Goal: Task Accomplishment & Management: Manage account settings

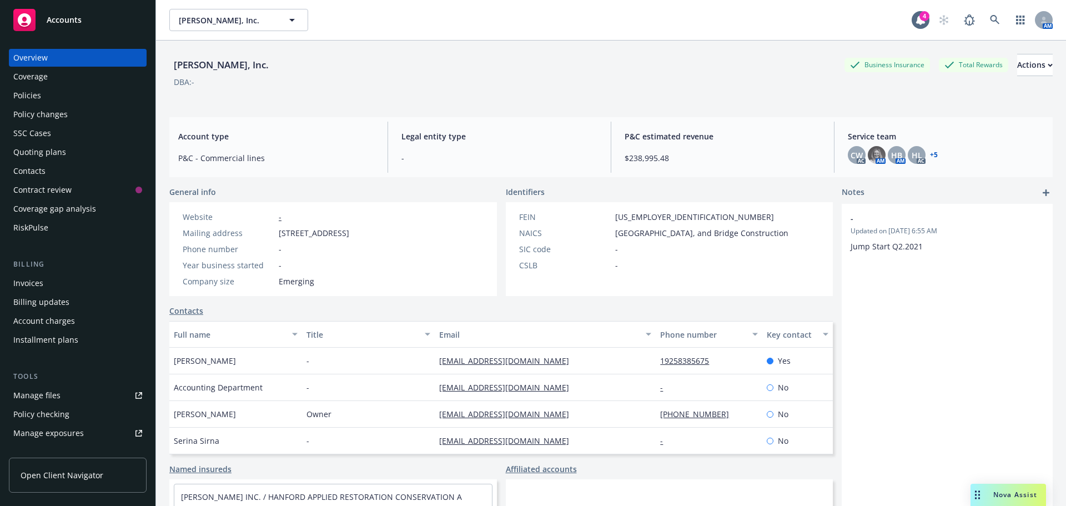
click at [118, 28] on div "Accounts" at bounding box center [77, 20] width 129 height 22
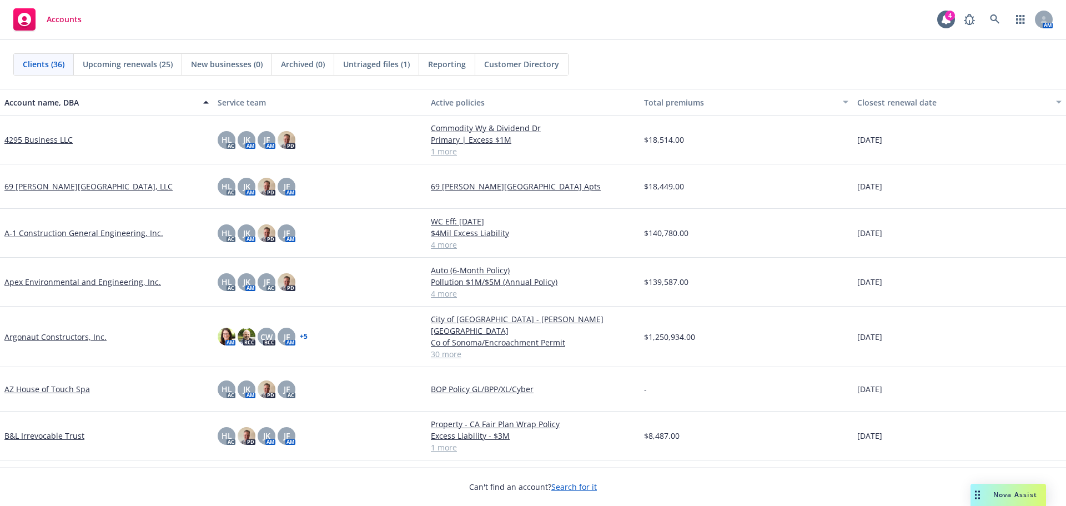
click at [48, 139] on link "4295 Business LLC" at bounding box center [38, 140] width 68 height 12
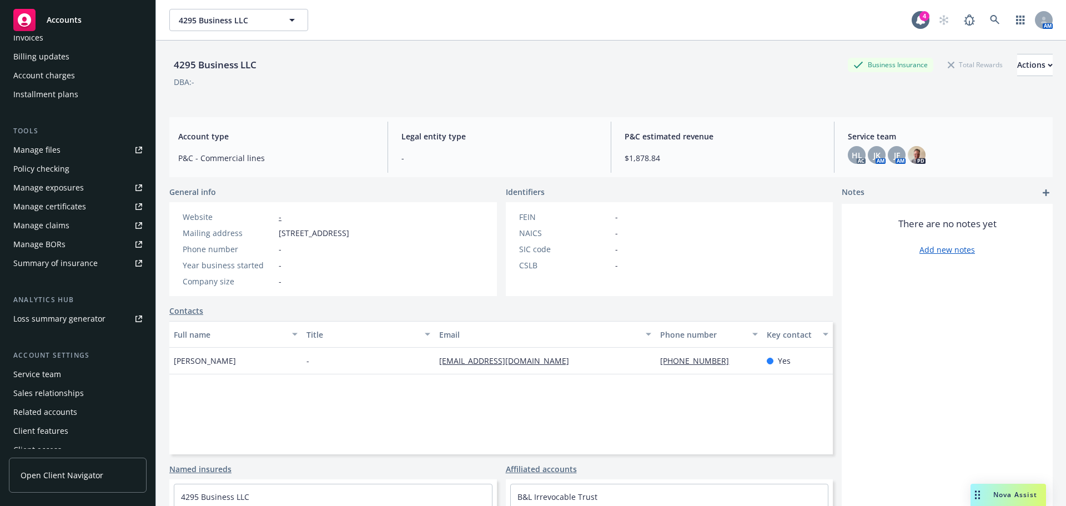
scroll to position [236, 0]
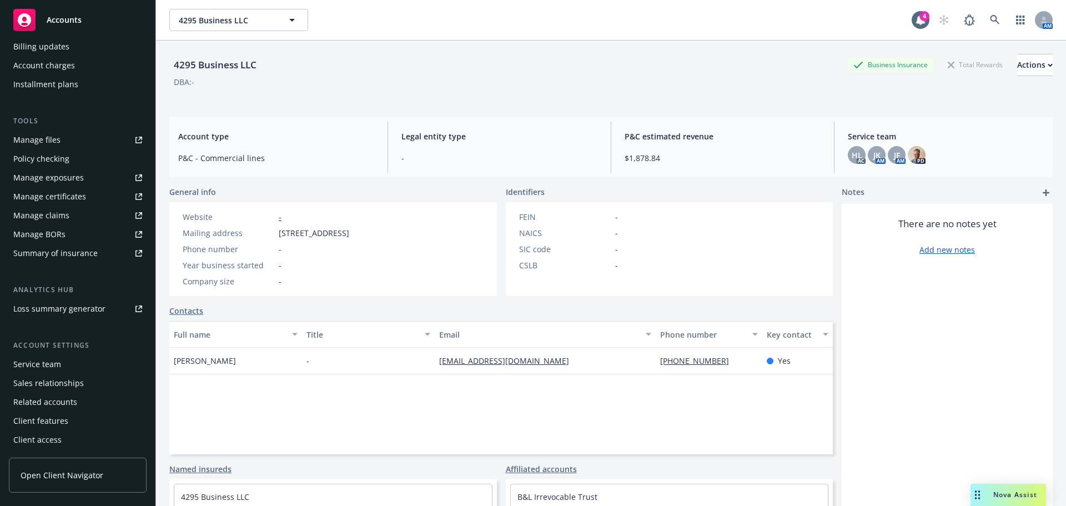
click at [42, 145] on div "Manage files" at bounding box center [36, 140] width 47 height 18
click at [80, 193] on div "Manage certificates" at bounding box center [49, 197] width 73 height 18
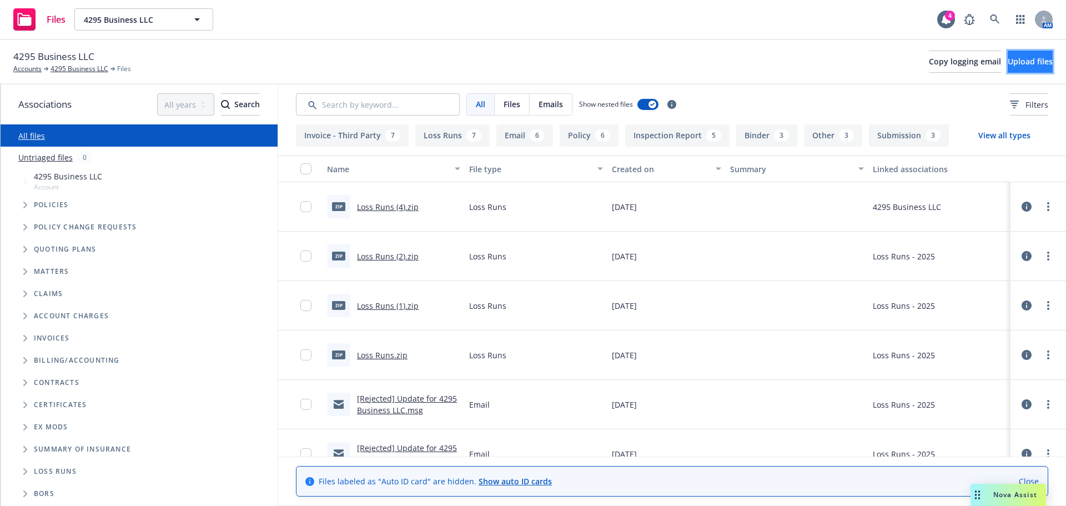
click at [1007, 64] on button "Upload files" at bounding box center [1029, 62] width 45 height 22
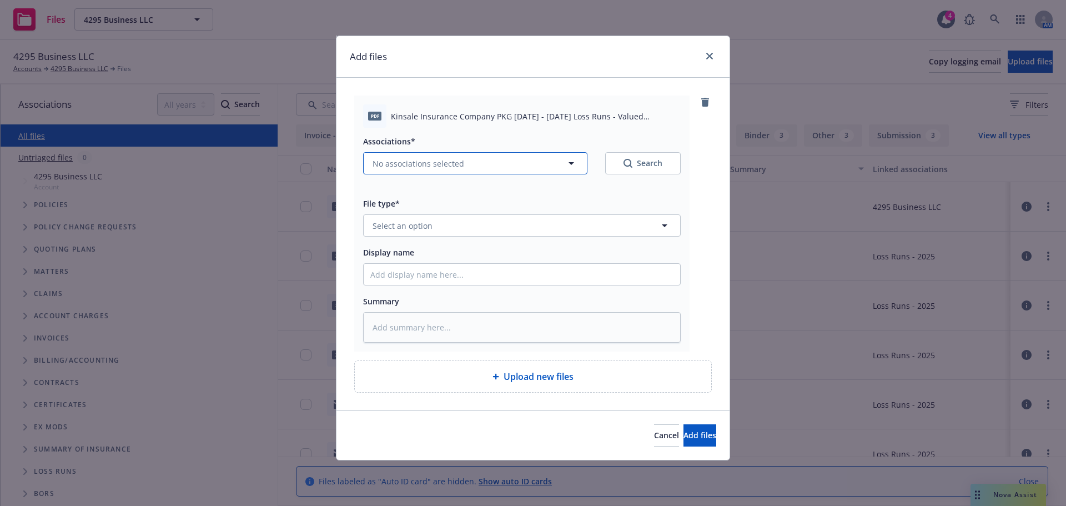
click at [451, 165] on span "No associations selected" at bounding box center [418, 164] width 92 height 12
type textarea "x"
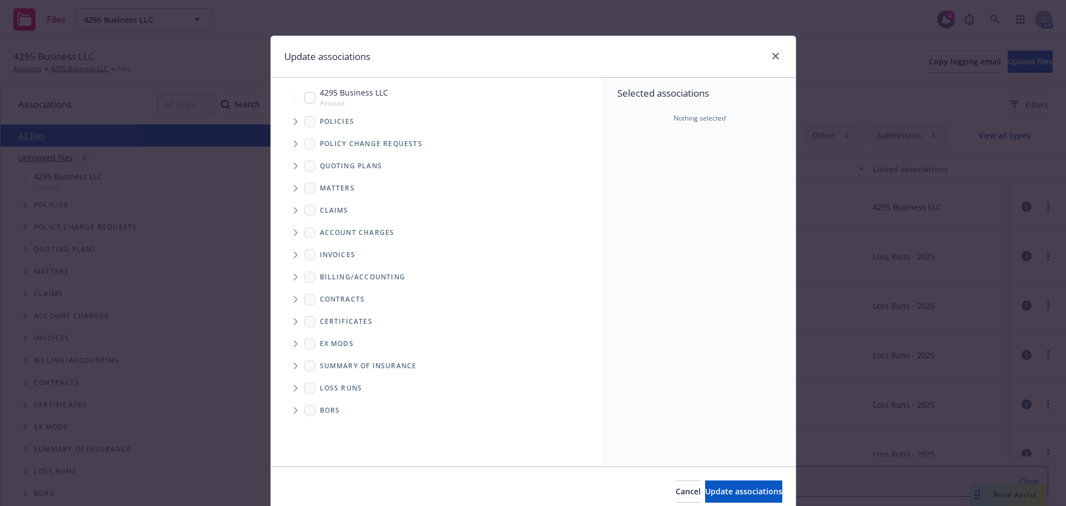
click at [304, 95] on input "Tree Example" at bounding box center [309, 97] width 11 height 11
checkbox input "true"
click at [743, 494] on span "Update associations" at bounding box center [743, 491] width 77 height 11
type textarea "x"
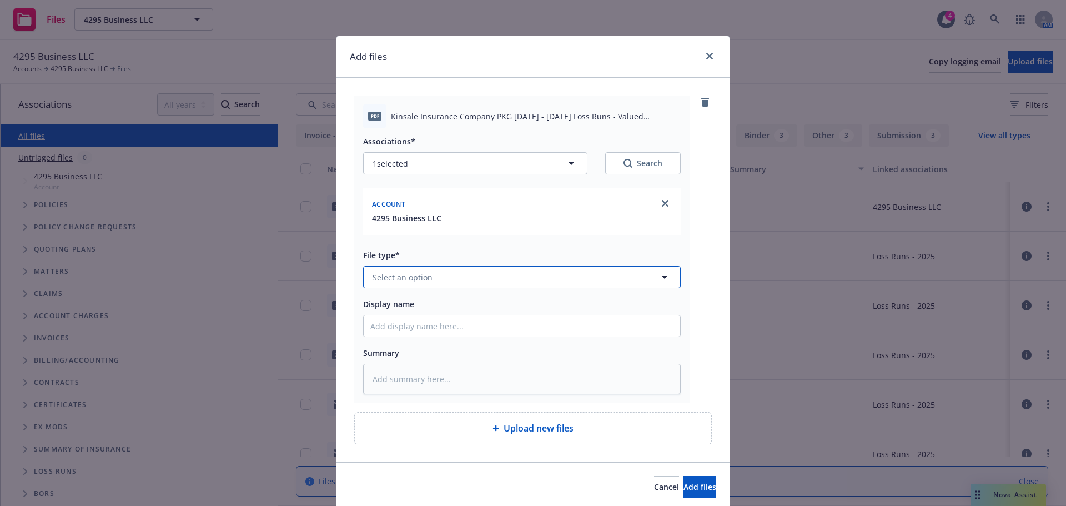
click at [465, 274] on button "Select an option" at bounding box center [521, 277] width 317 height 22
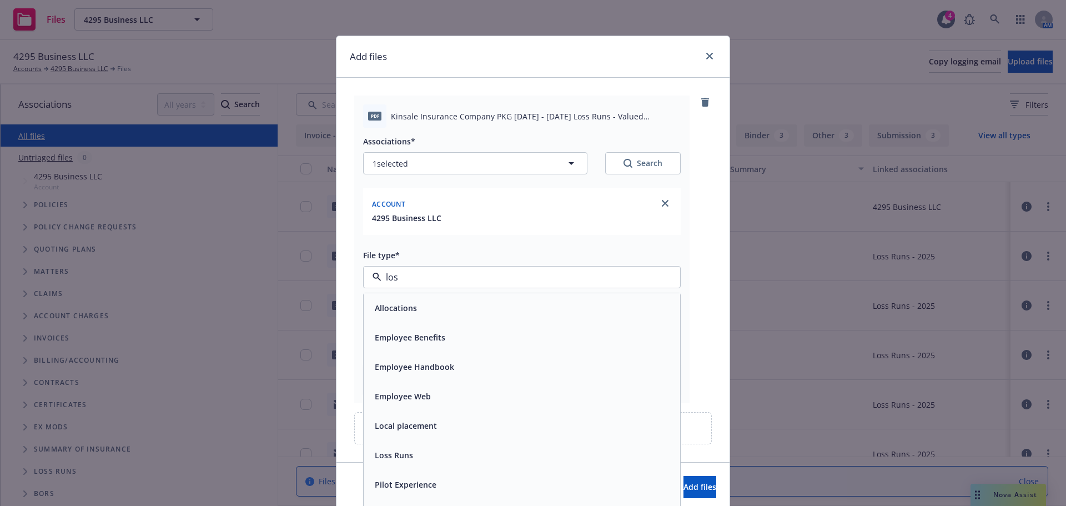
type input "loss"
click at [461, 300] on div "Loss Runs" at bounding box center [521, 308] width 303 height 16
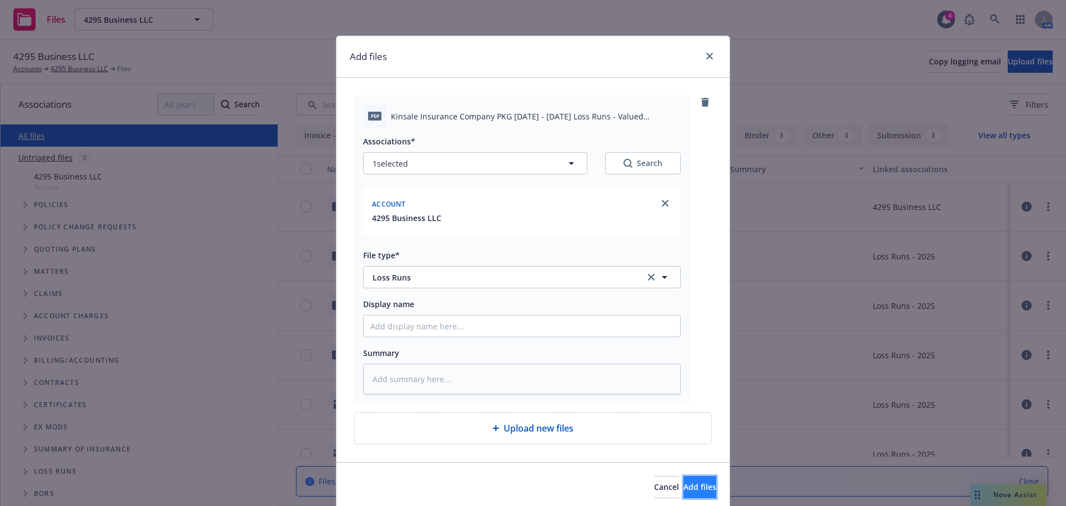
click at [683, 483] on span "Add files" at bounding box center [699, 486] width 33 height 11
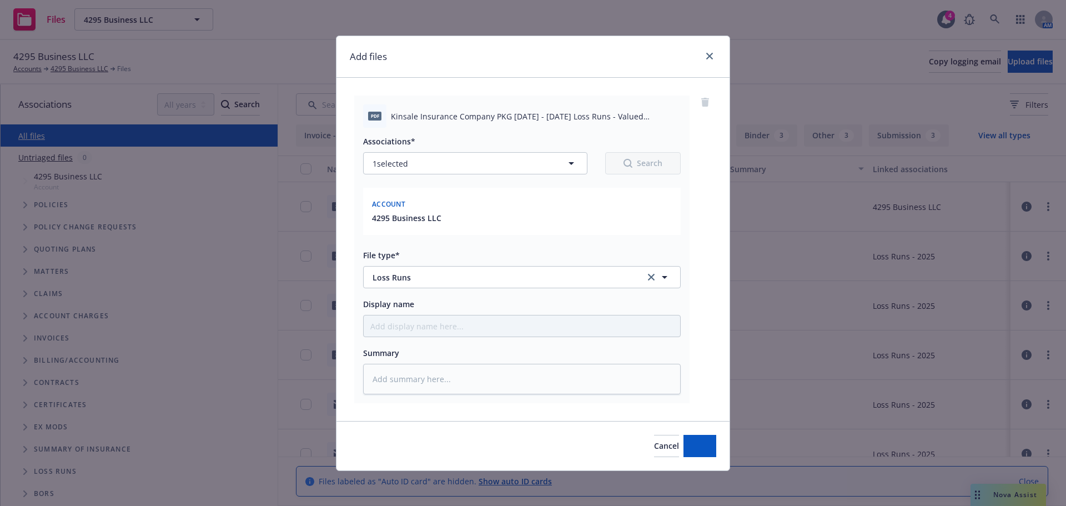
type textarea "x"
